Goal: Task Accomplishment & Management: Use online tool/utility

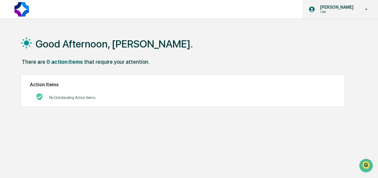
click at [328, 11] on p "User" at bounding box center [335, 12] width 41 height 4
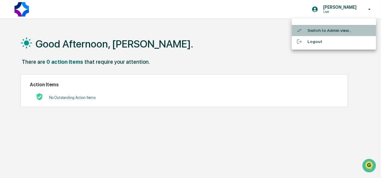
click at [324, 30] on li "Switch to Admin view..." at bounding box center [334, 30] width 84 height 11
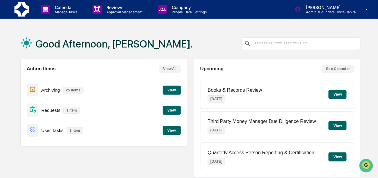
click at [170, 111] on button "View" at bounding box center [172, 110] width 18 height 9
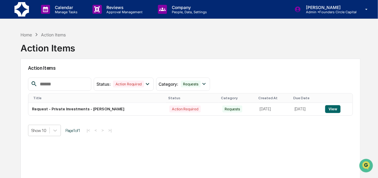
scroll to position [30, 0]
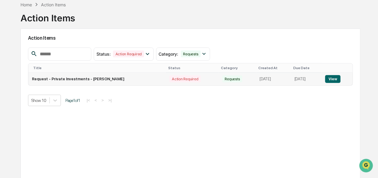
click at [336, 80] on button "View" at bounding box center [332, 79] width 15 height 8
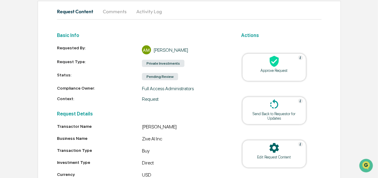
scroll to position [124, 0]
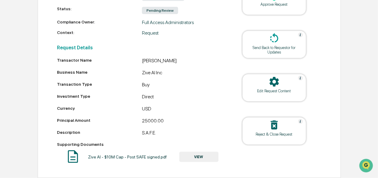
drag, startPoint x: 200, startPoint y: 155, endPoint x: 211, endPoint y: 122, distance: 35.2
click at [211, 122] on div "Transactor Name [PERSON_NAME] Business Name Zive AI Inc Transaction Type Buy In…" at bounding box center [142, 112] width 170 height 108
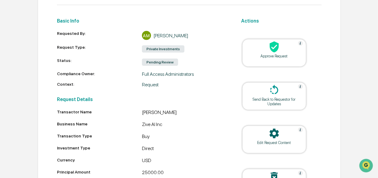
scroll to position [64, 0]
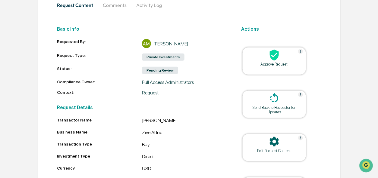
click at [266, 58] on div at bounding box center [274, 55] width 60 height 13
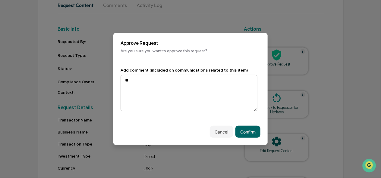
type textarea "*"
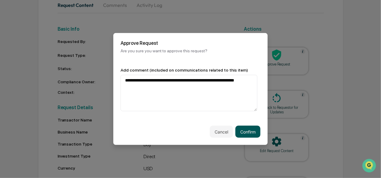
type textarea "**********"
drag, startPoint x: 255, startPoint y: 131, endPoint x: 250, endPoint y: 131, distance: 5.1
click at [250, 131] on button "Confirm" at bounding box center [247, 132] width 25 height 12
